Goal: Task Accomplishment & Management: Manage account settings

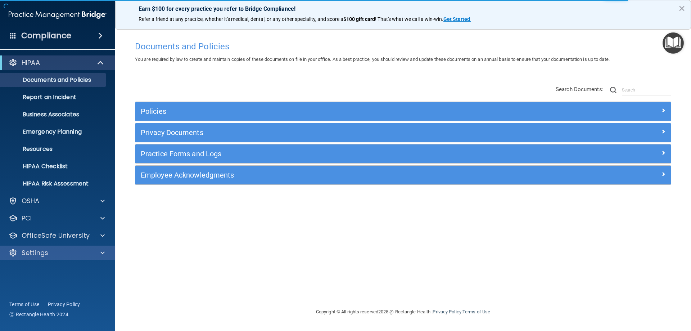
click at [96, 247] on div "Settings" at bounding box center [58, 253] width 116 height 14
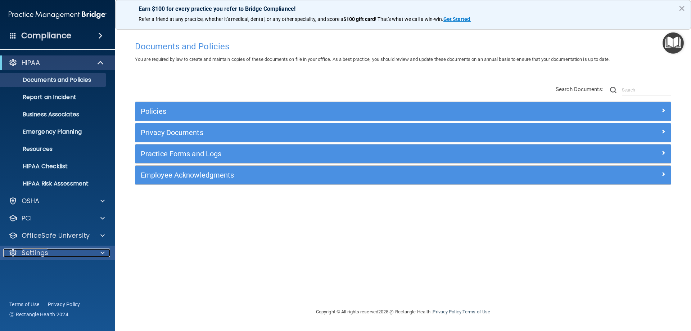
click at [100, 252] on div at bounding box center [102, 252] width 18 height 9
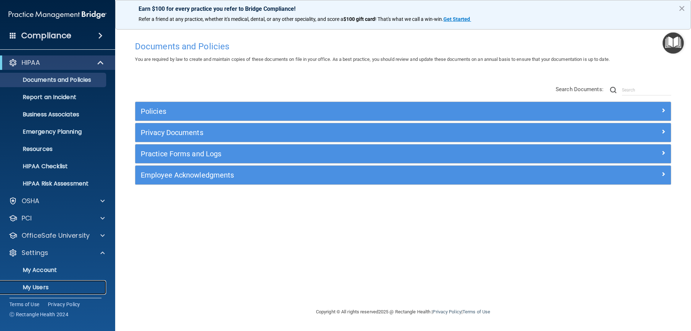
click at [36, 285] on p "My Users" at bounding box center [54, 287] width 98 height 7
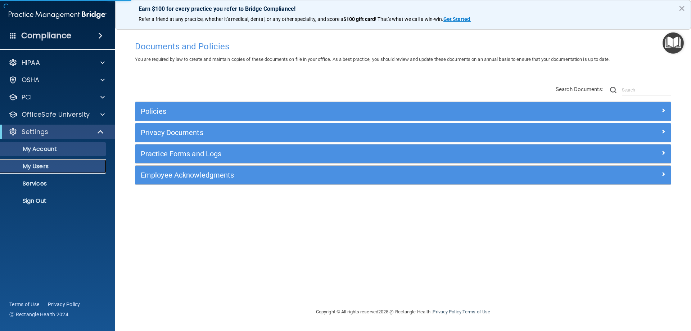
select select "20"
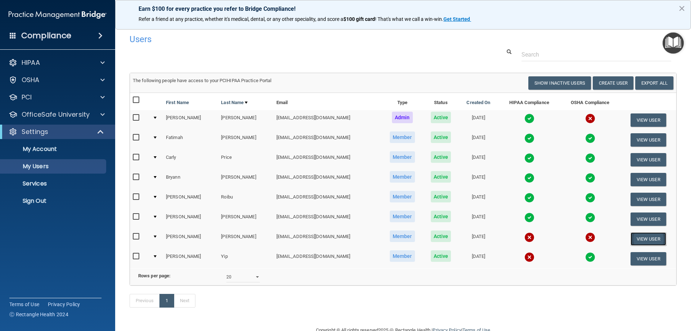
click at [645, 242] on button "View User" at bounding box center [649, 238] width 36 height 13
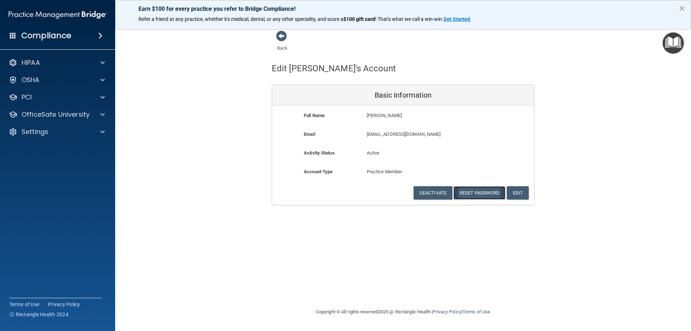
click at [483, 194] on button "Reset Password" at bounding box center [480, 192] width 52 height 13
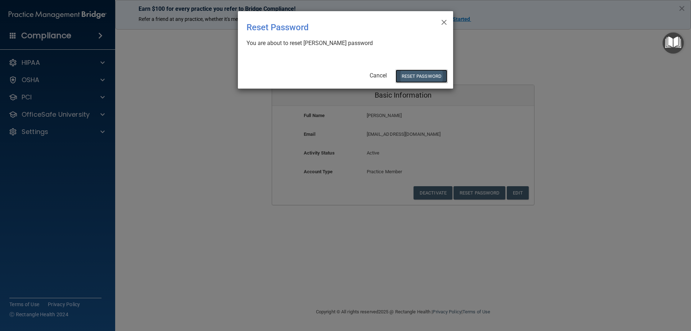
click at [422, 74] on button "Reset Password" at bounding box center [422, 76] width 52 height 13
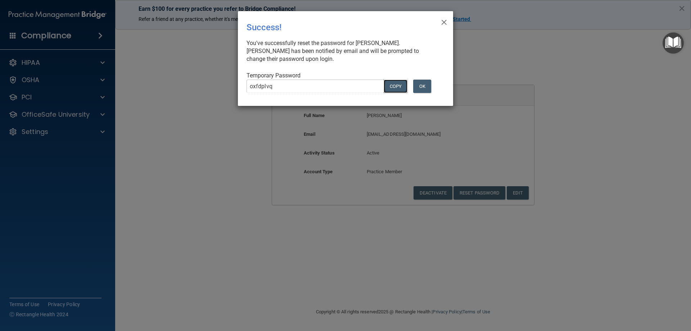
click at [395, 86] on button "COPY" at bounding box center [396, 86] width 24 height 13
